Goal: Connect with others: Participate in discussion

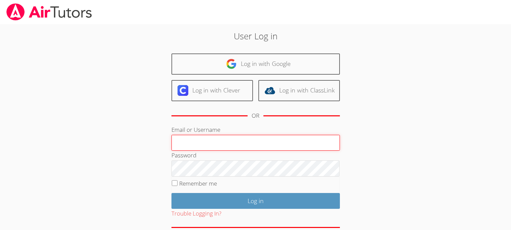
click at [221, 143] on input "Email or Username" at bounding box center [256, 143] width 168 height 16
type input "[EMAIL_ADDRESS][DOMAIN_NAME]"
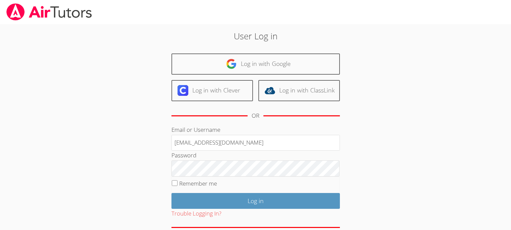
click at [234, 181] on fieldset "Remember me" at bounding box center [256, 185] width 168 height 17
click at [174, 181] on input "Remember me" at bounding box center [175, 184] width 6 height 6
checkbox input "true"
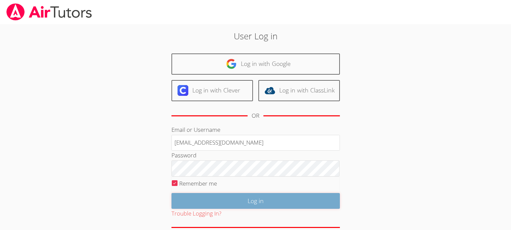
click at [184, 195] on input "Log in" at bounding box center [256, 201] width 168 height 16
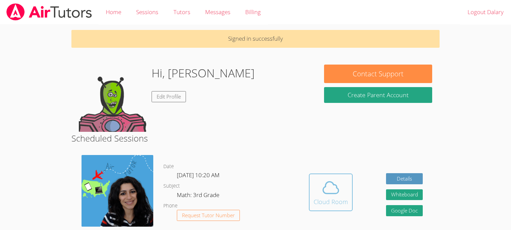
click at [336, 202] on div "Cloud Room" at bounding box center [331, 201] width 34 height 9
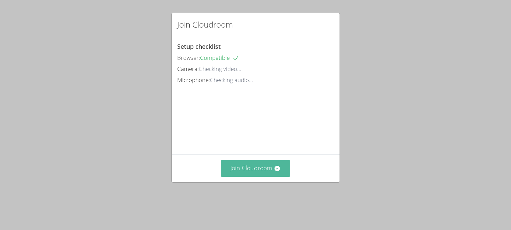
click at [229, 161] on button "Join Cloudroom" at bounding box center [255, 168] width 69 height 17
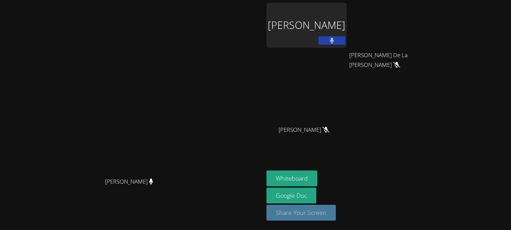
click at [336, 215] on button "Share Your Screen" at bounding box center [301, 213] width 69 height 16
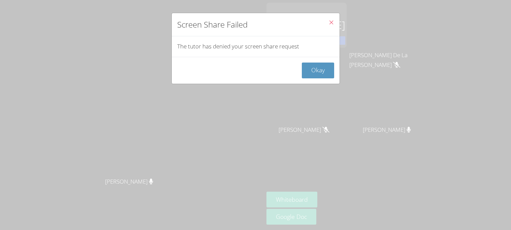
click at [328, 24] on button "Close" at bounding box center [331, 23] width 17 height 21
click at [330, 21] on icon "Close" at bounding box center [332, 23] width 6 height 6
click at [332, 15] on button "Close" at bounding box center [331, 23] width 17 height 21
click at [326, 66] on button "Okay" at bounding box center [318, 71] width 32 height 16
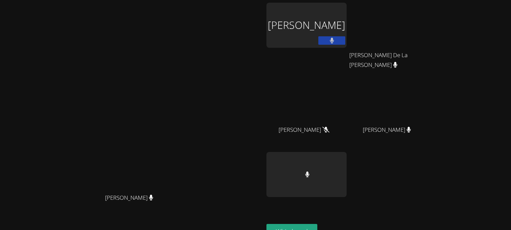
click at [347, 30] on div "Dalary Castillo Ceja" at bounding box center [307, 25] width 80 height 45
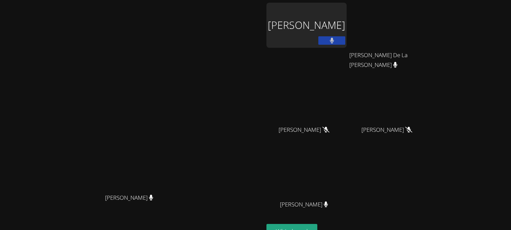
click at [347, 30] on div "Dalary Castillo Ceja" at bounding box center [307, 25] width 80 height 45
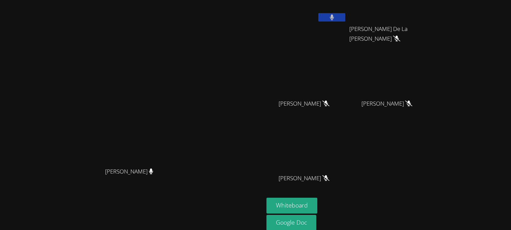
scroll to position [32, 0]
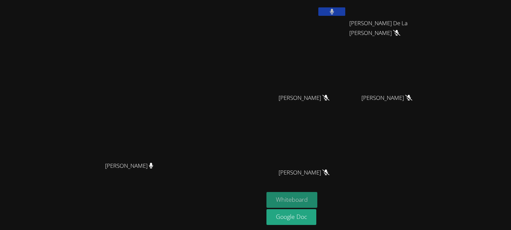
click at [317, 198] on button "Whiteboard" at bounding box center [292, 200] width 51 height 16
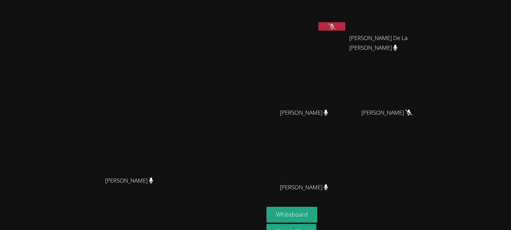
scroll to position [16, 0]
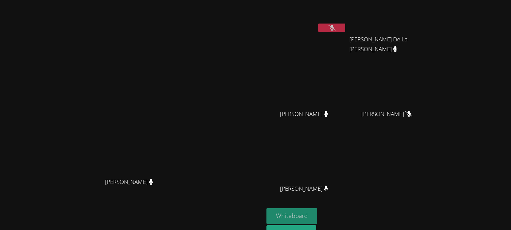
click at [317, 215] on button "Whiteboard" at bounding box center [292, 217] width 51 height 16
